Goal: Information Seeking & Learning: Find specific fact

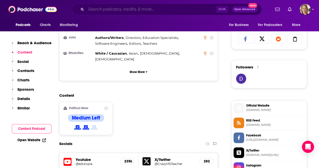
click at [125, 10] on input "Search podcasts, credits, & more..." at bounding box center [151, 9] width 130 height 8
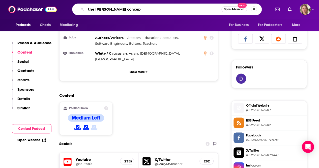
type input "the [PERSON_NAME] concept"
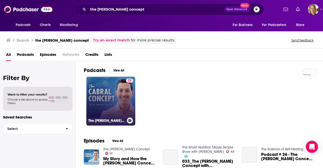
click at [128, 90] on div "71" at bounding box center [129, 97] width 7 height 39
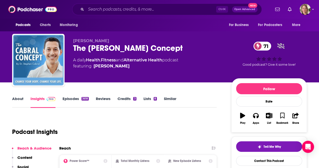
scroll to position [25, 0]
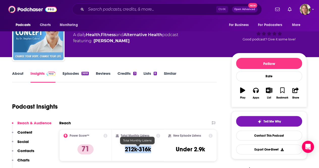
drag, startPoint x: 151, startPoint y: 150, endPoint x: 121, endPoint y: 150, distance: 29.5
click at [121, 150] on div "Total Monthly Listens 212k-316k" at bounding box center [138, 144] width 44 height 23
copy h3 "212k-316k"
